Goal: Transaction & Acquisition: Purchase product/service

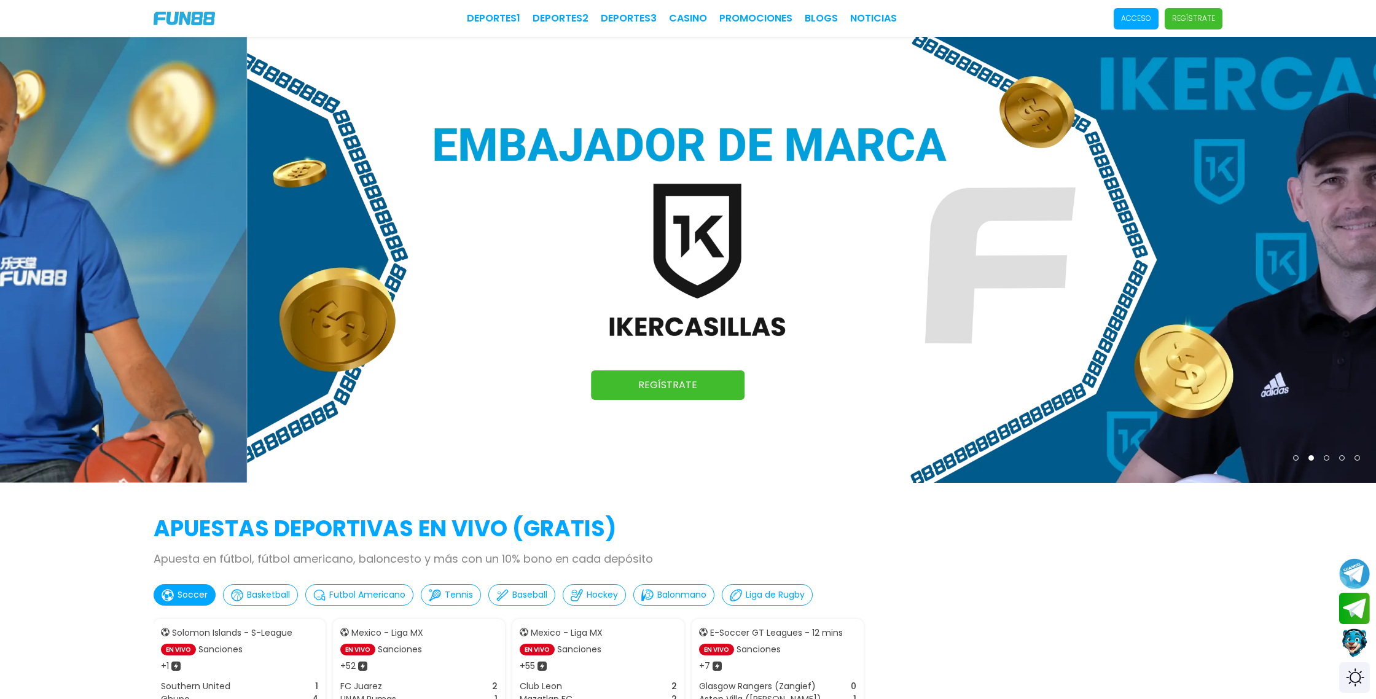
click at [1151, 18] on p "Acceso" at bounding box center [1136, 18] width 30 height 11
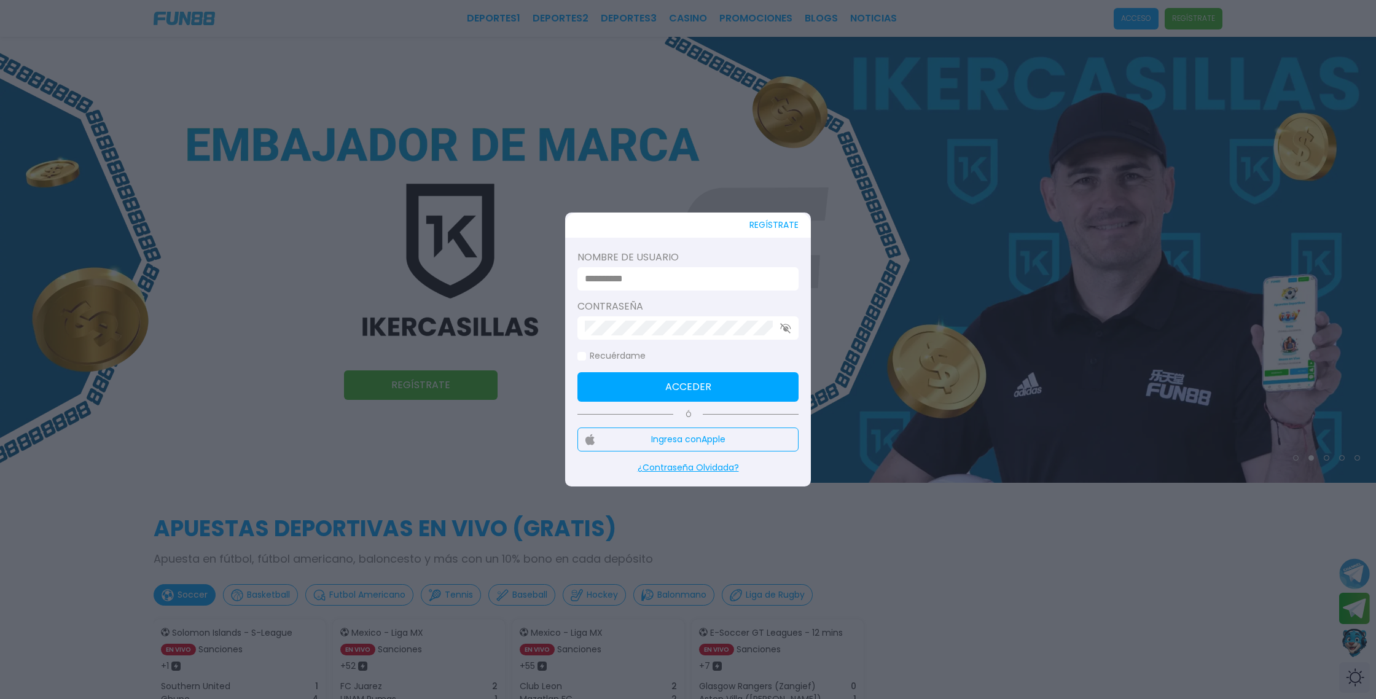
click at [704, 438] on button "Ingresa con Apple" at bounding box center [688, 440] width 221 height 24
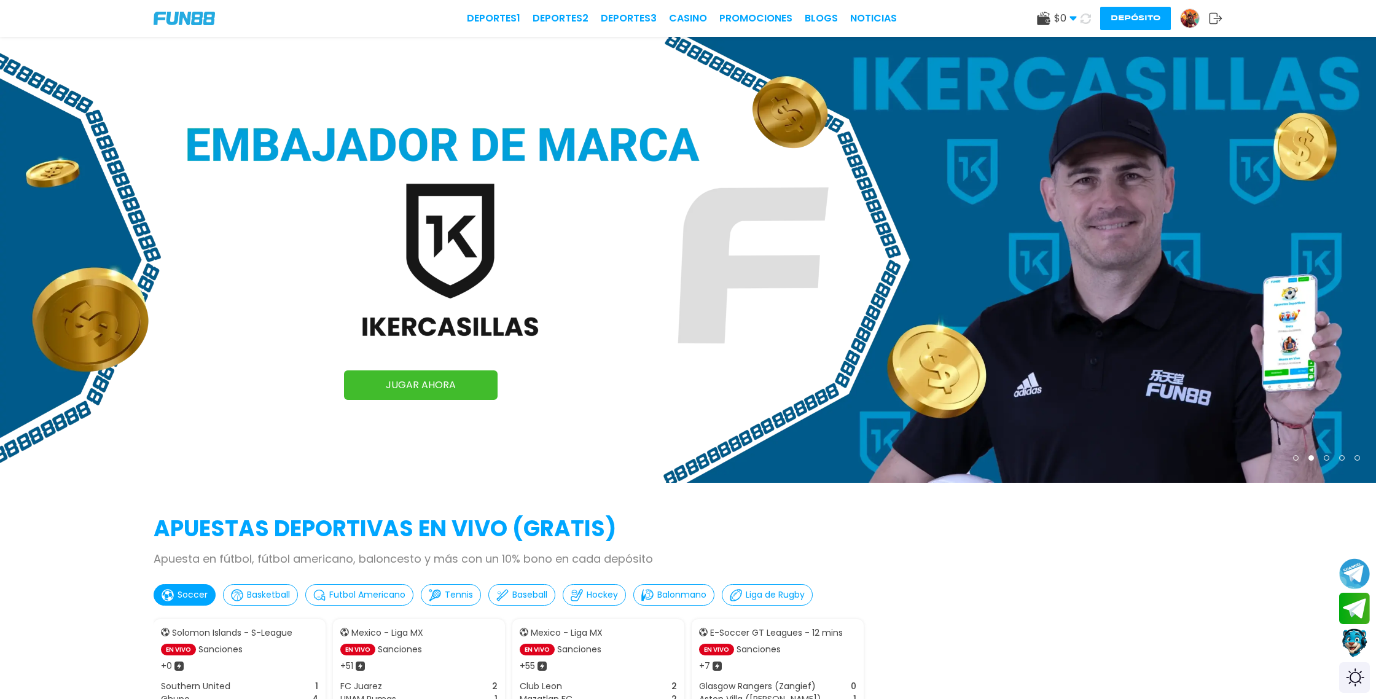
click at [1137, 20] on button "Depósito" at bounding box center [1135, 18] width 71 height 23
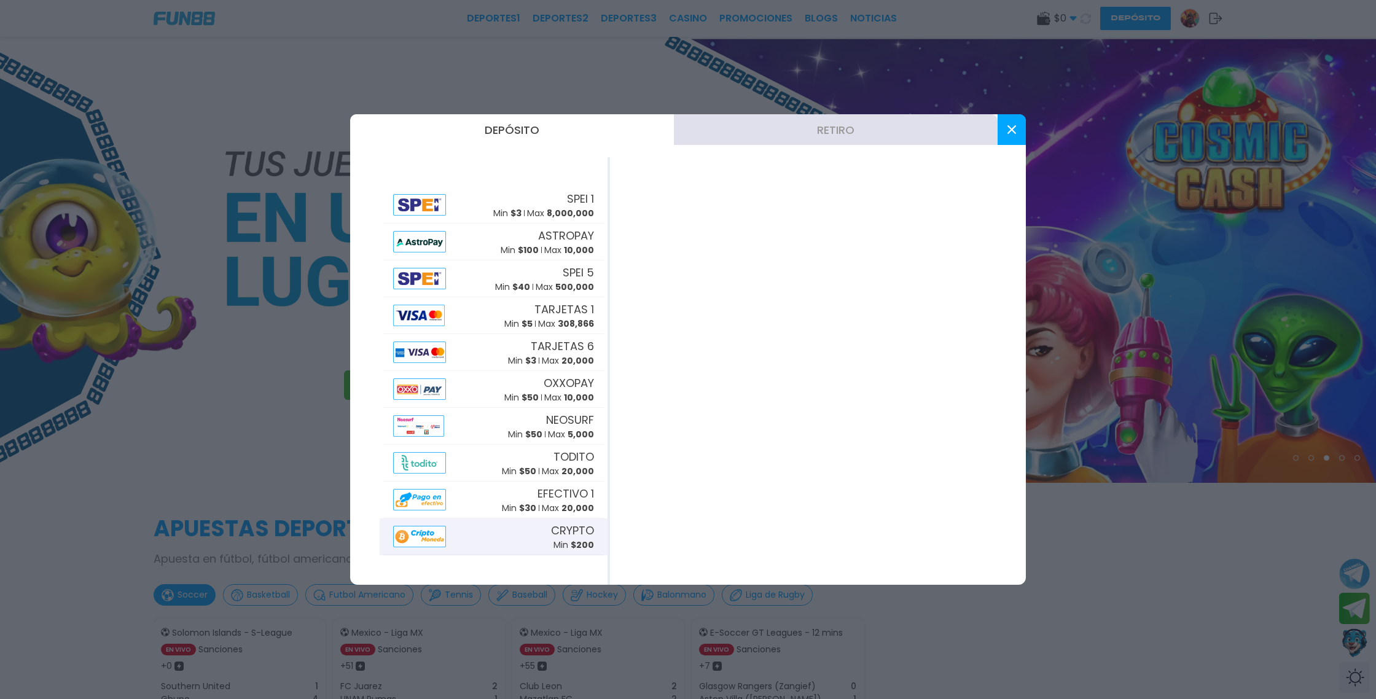
click at [482, 530] on div "CRYPTO Min $ 200" at bounding box center [493, 537] width 221 height 37
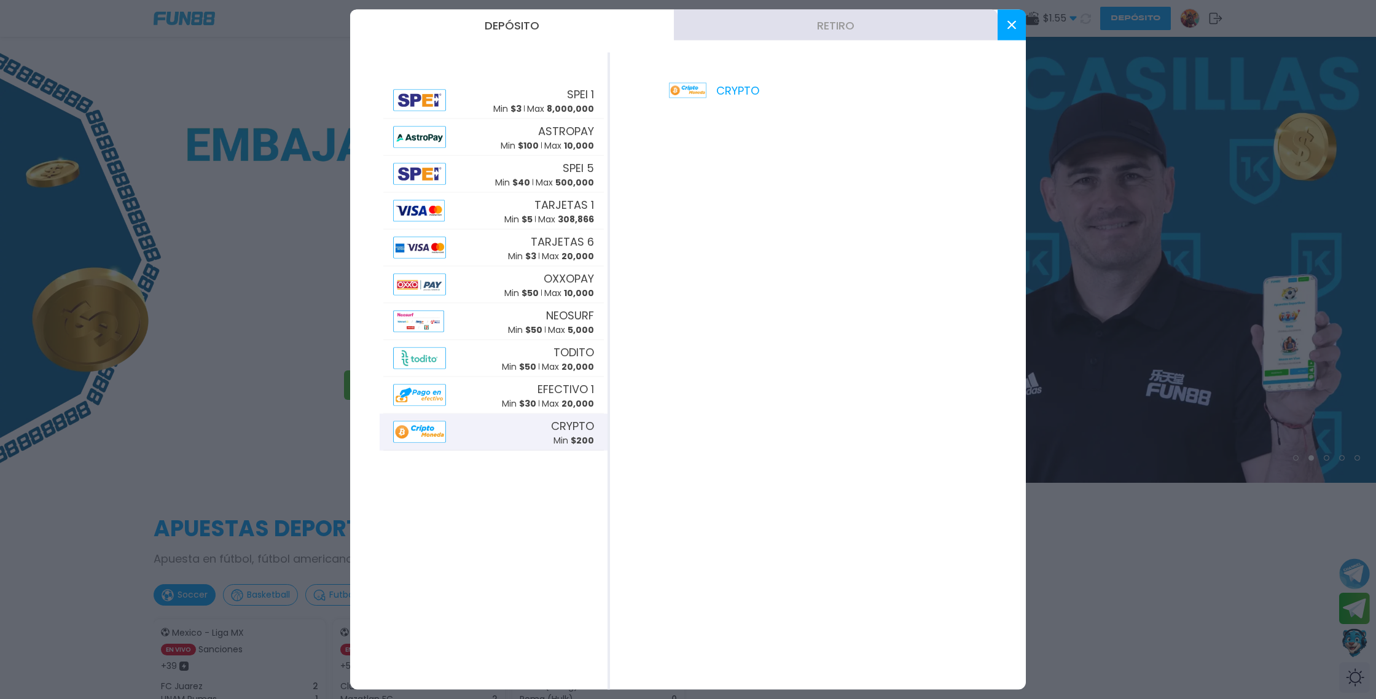
click at [485, 432] on div "CRYPTO Min $ 200" at bounding box center [493, 432] width 221 height 37
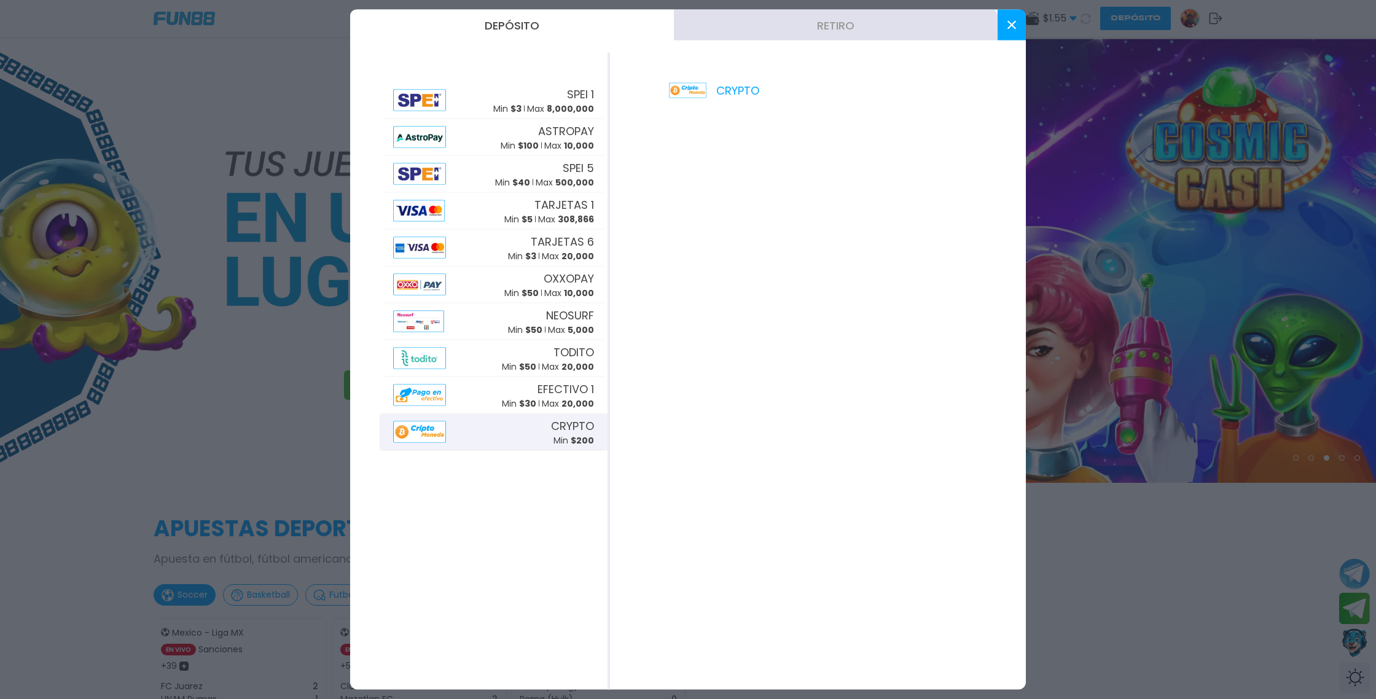
click at [1012, 26] on icon at bounding box center [1012, 25] width 9 height 9
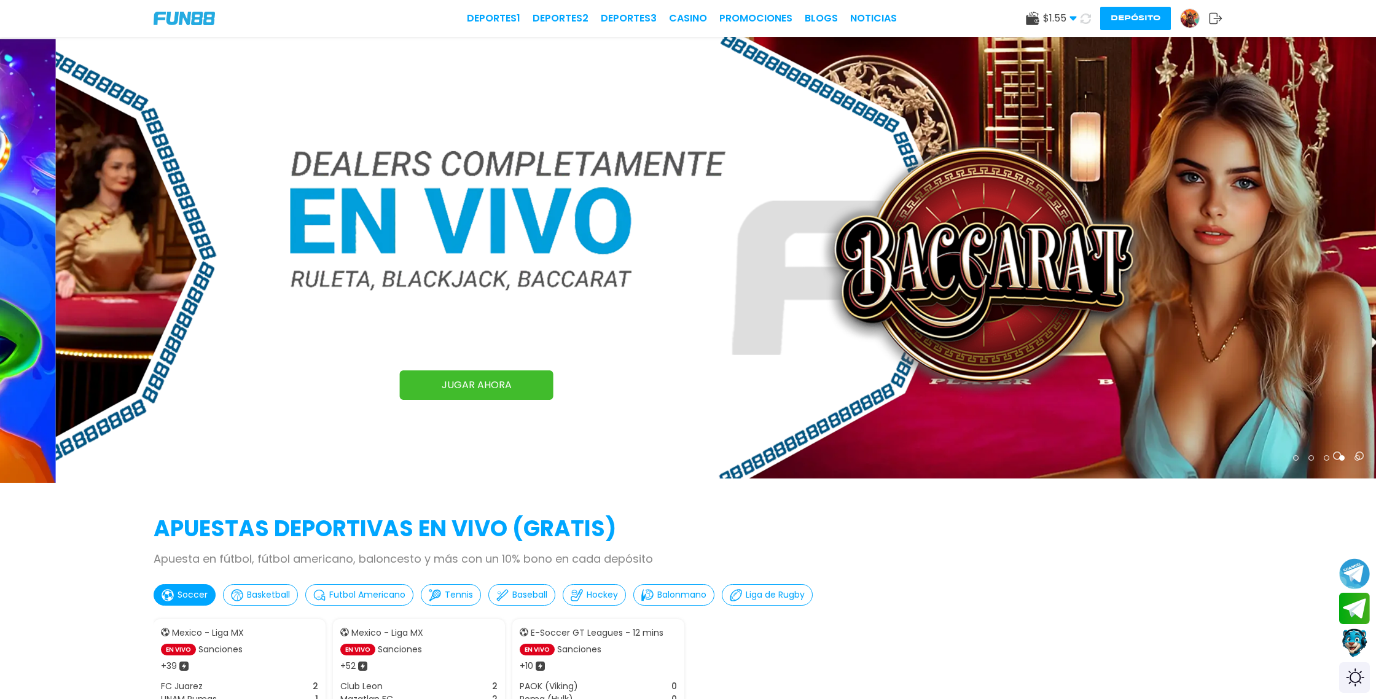
click at [1133, 18] on button "Depósito" at bounding box center [1135, 18] width 71 height 23
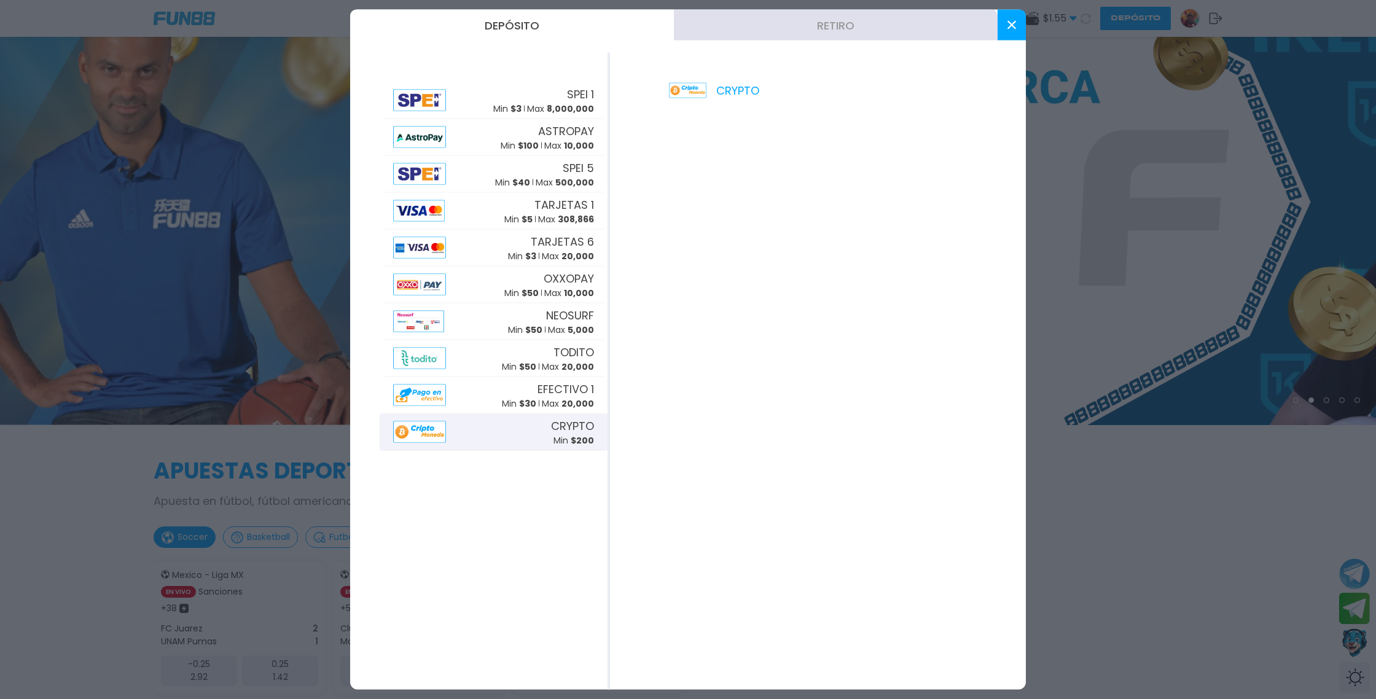
scroll to position [60, 0]
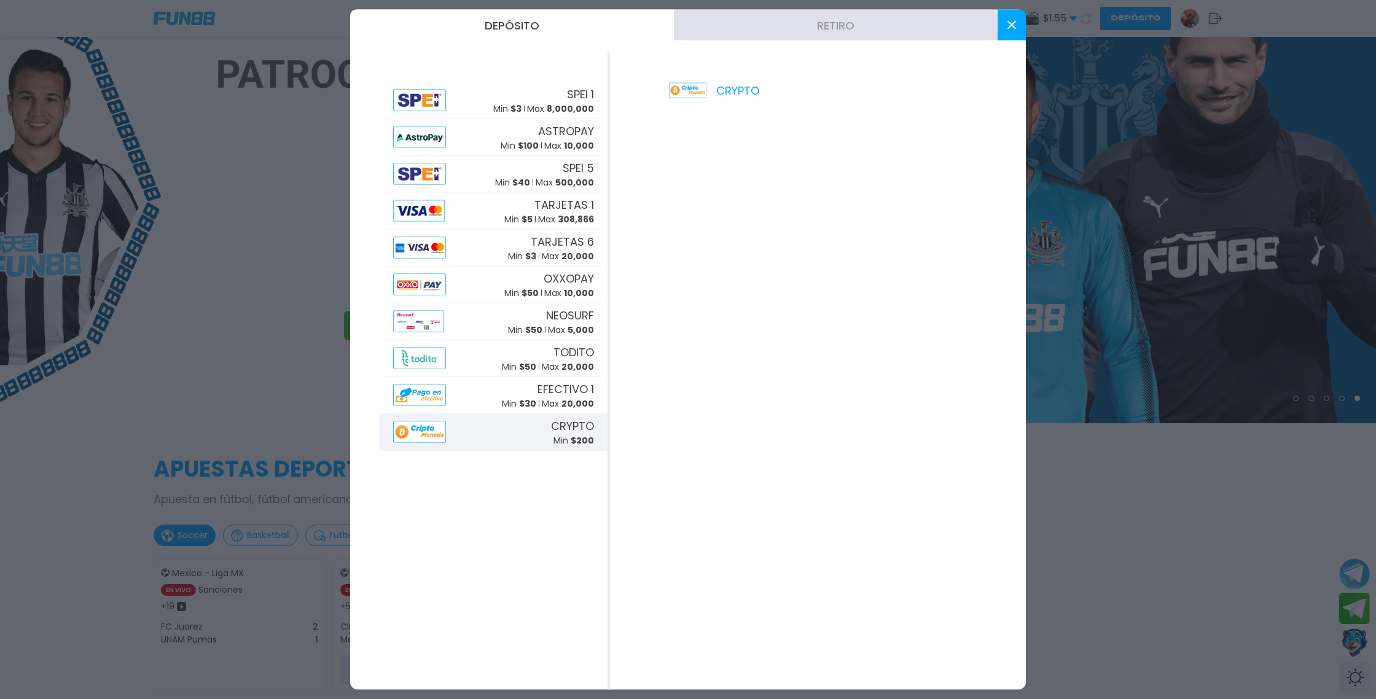
click at [1013, 24] on icon at bounding box center [1012, 25] width 9 height 9
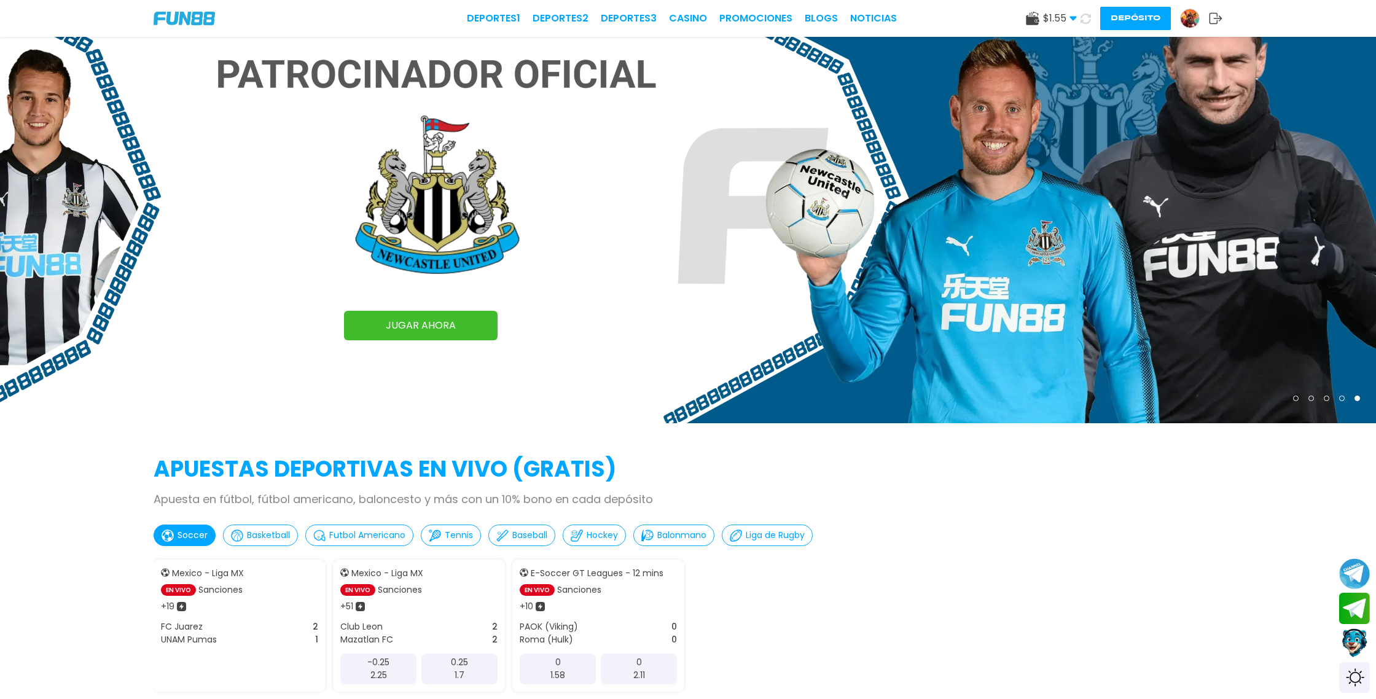
click at [1088, 22] on use at bounding box center [1086, 19] width 12 height 12
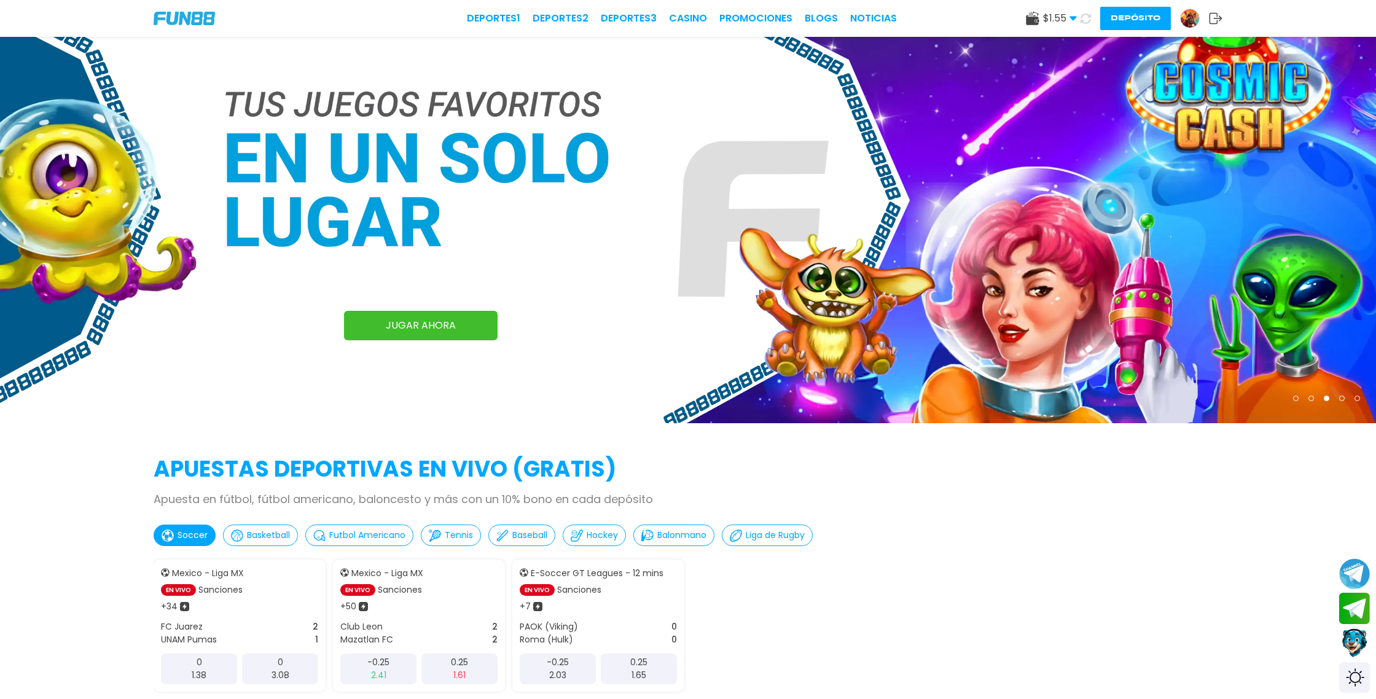
click at [1135, 18] on button "Depósito" at bounding box center [1135, 18] width 71 height 23
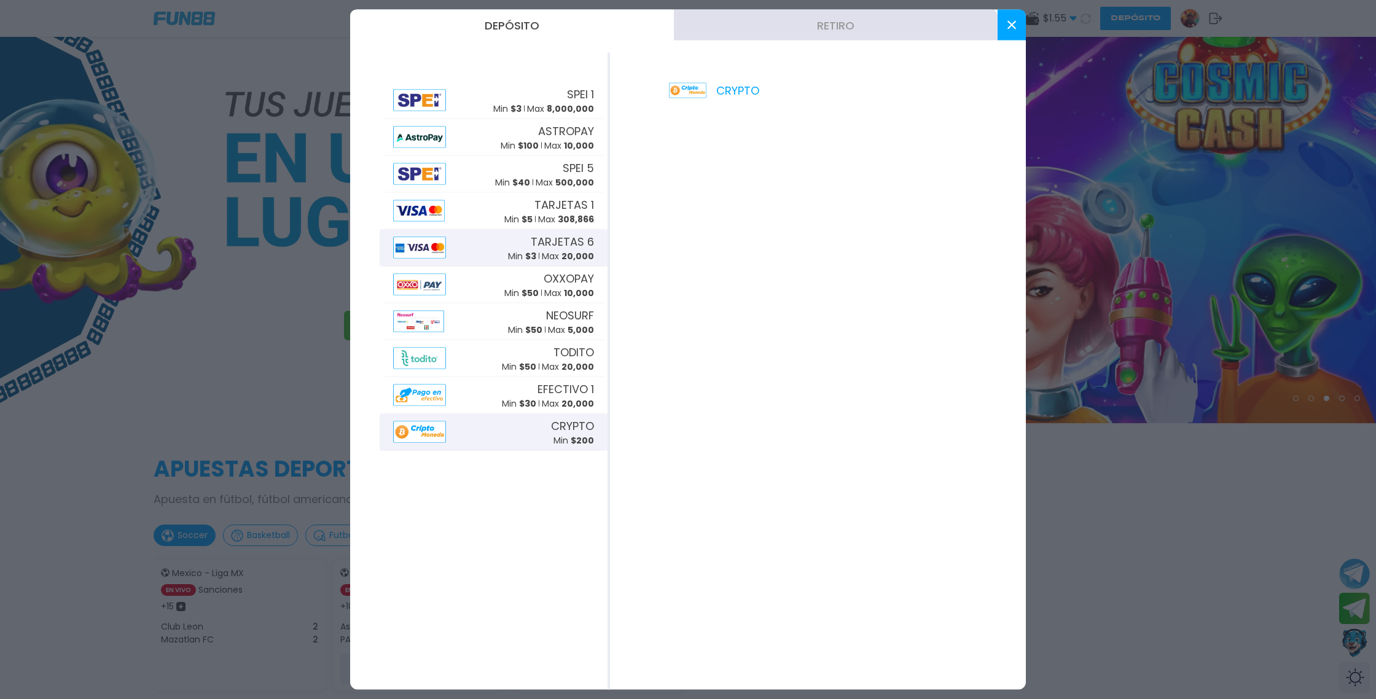
click at [529, 248] on div "TARJETAS 6 Min $ 3 Max 20,000" at bounding box center [551, 247] width 86 height 29
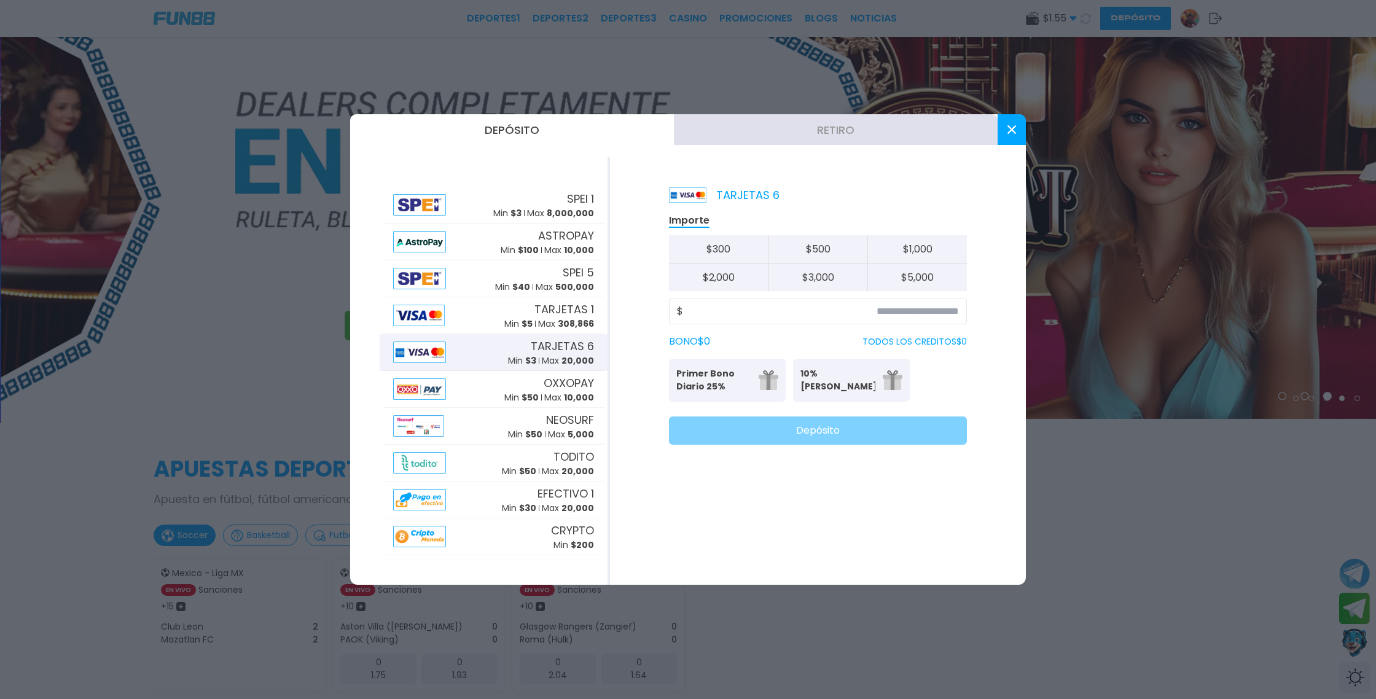
click at [827, 278] on button "$ 3,000" at bounding box center [819, 278] width 100 height 28
type input "*****"
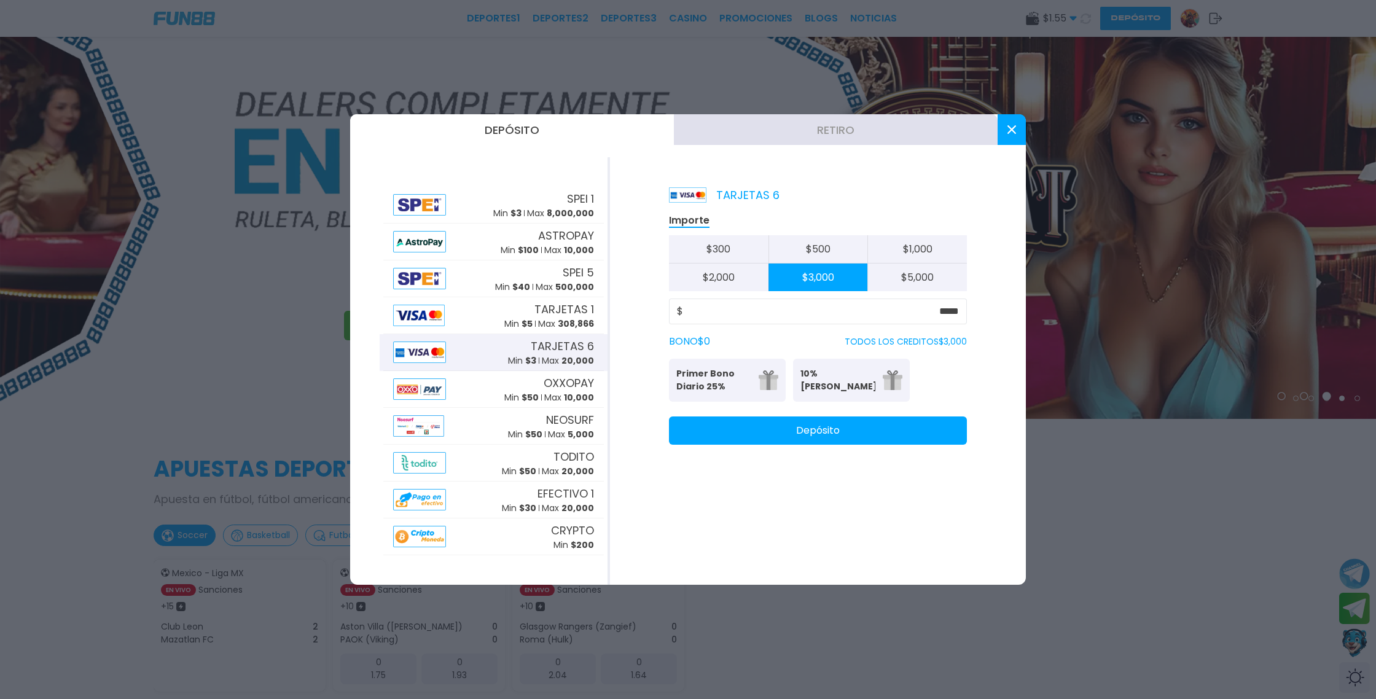
click at [848, 434] on button "Depósito" at bounding box center [818, 431] width 298 height 28
